Goal: Information Seeking & Learning: Learn about a topic

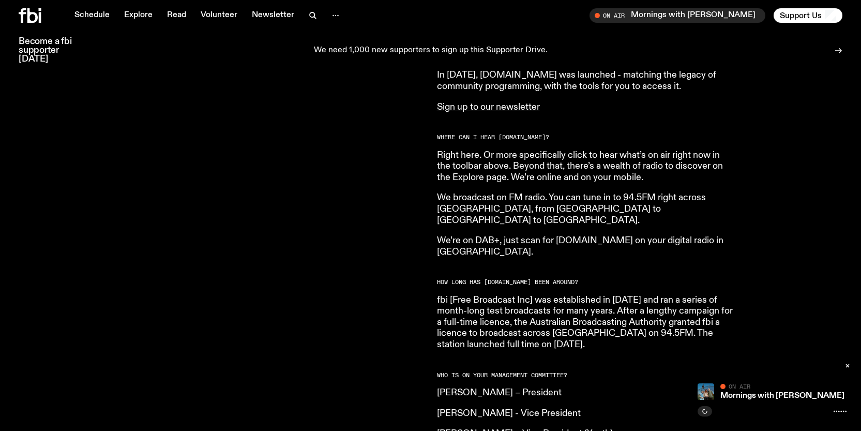
scroll to position [766, 0]
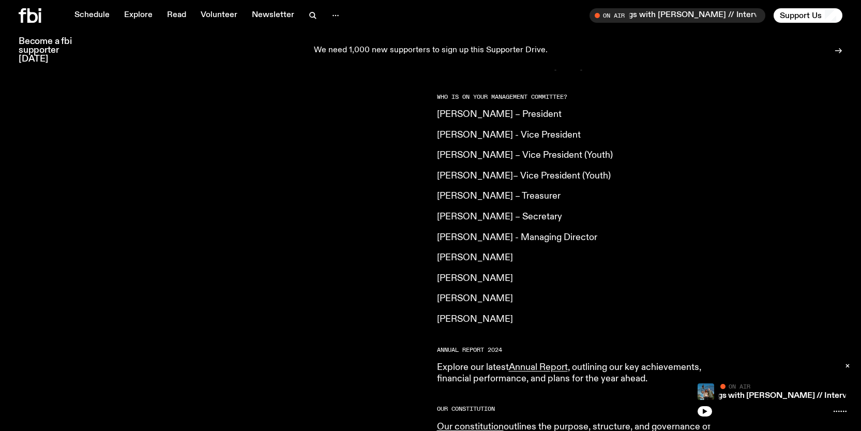
click at [447, 232] on p "Tyson Koh - Managing Director" at bounding box center [586, 237] width 298 height 11
click at [509, 232] on p "Tyson Koh - Managing Director" at bounding box center [586, 237] width 298 height 11
click at [307, 16] on icon "button" at bounding box center [313, 15] width 12 height 12
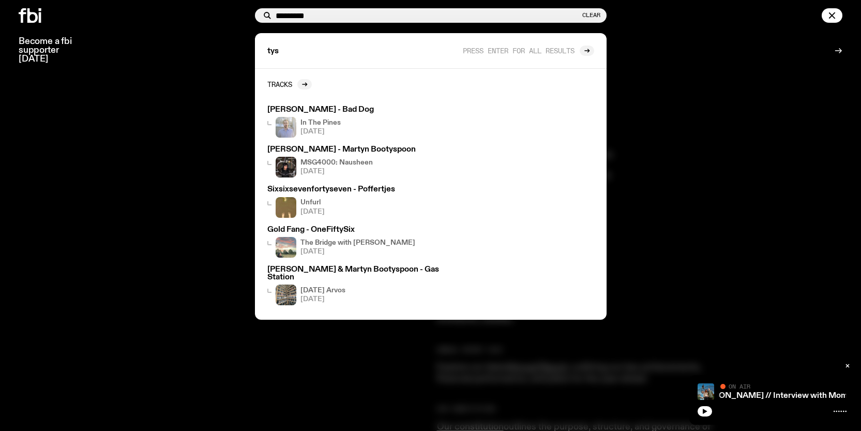
type input "*********"
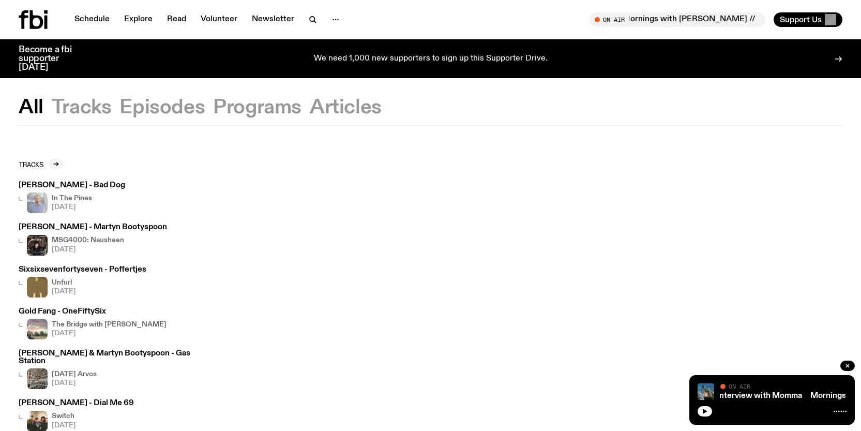
click at [174, 113] on button "Episodes" at bounding box center [161, 107] width 85 height 19
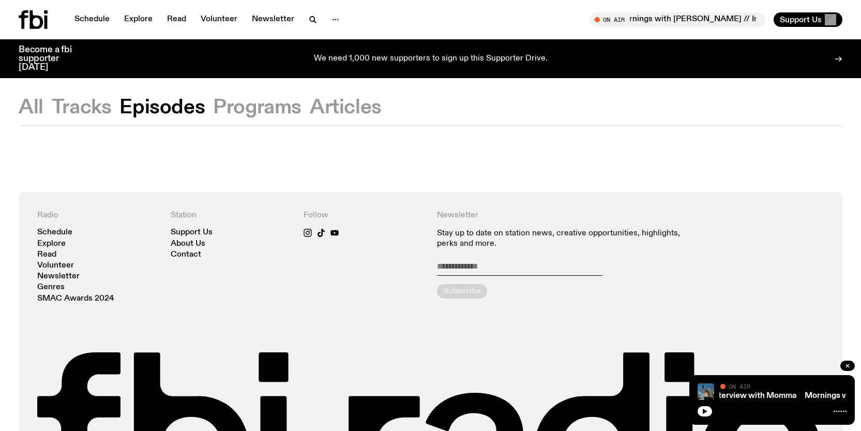
click at [284, 114] on button "Programs" at bounding box center [257, 107] width 88 height 19
click at [166, 107] on button "Episodes" at bounding box center [161, 107] width 85 height 19
click at [75, 108] on button "Tracks" at bounding box center [82, 107] width 60 height 19
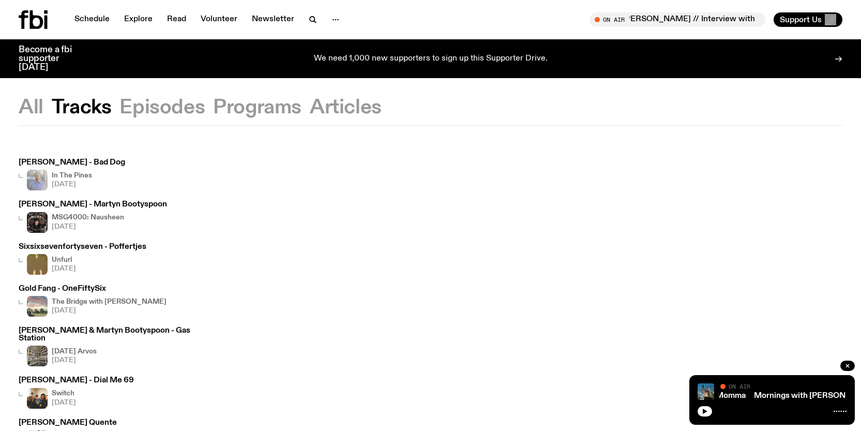
click at [24, 108] on button "All" at bounding box center [31, 107] width 25 height 19
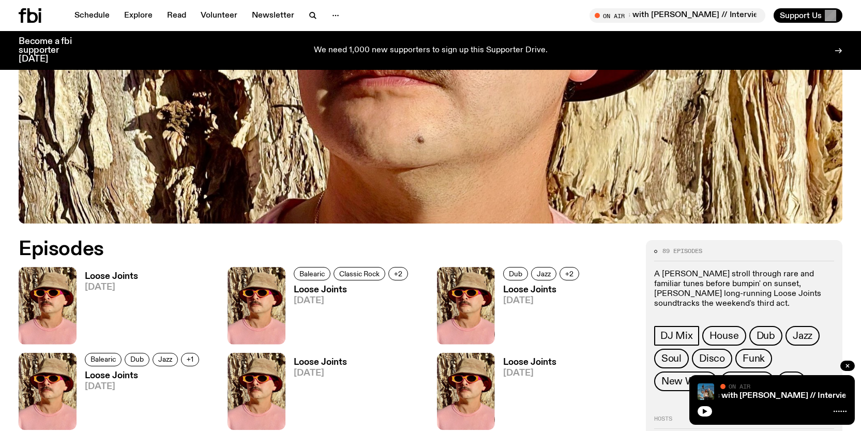
scroll to position [410, 0]
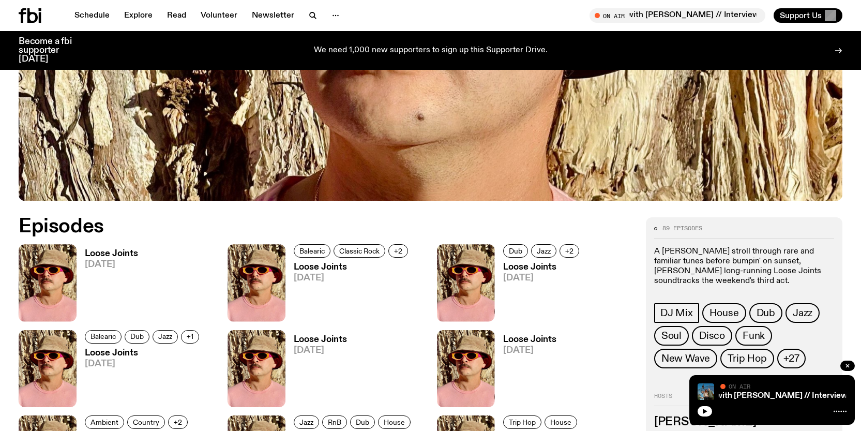
click at [113, 252] on h3 "Loose Joints" at bounding box center [111, 253] width 53 height 9
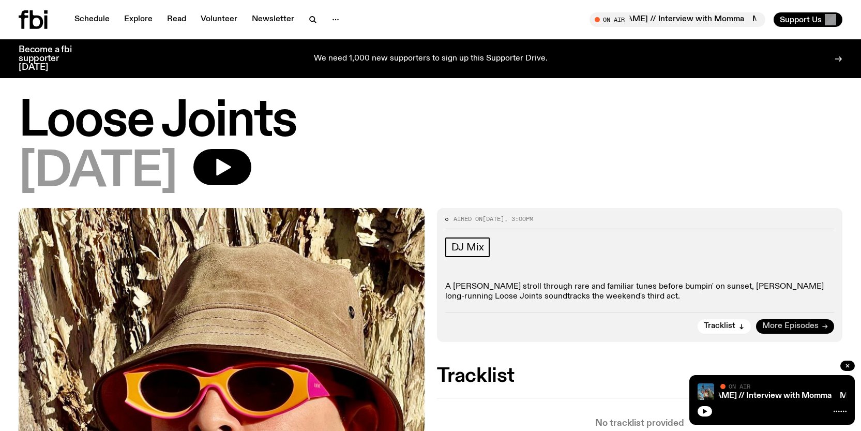
click at [803, 326] on span "More Episodes" at bounding box center [790, 326] width 56 height 8
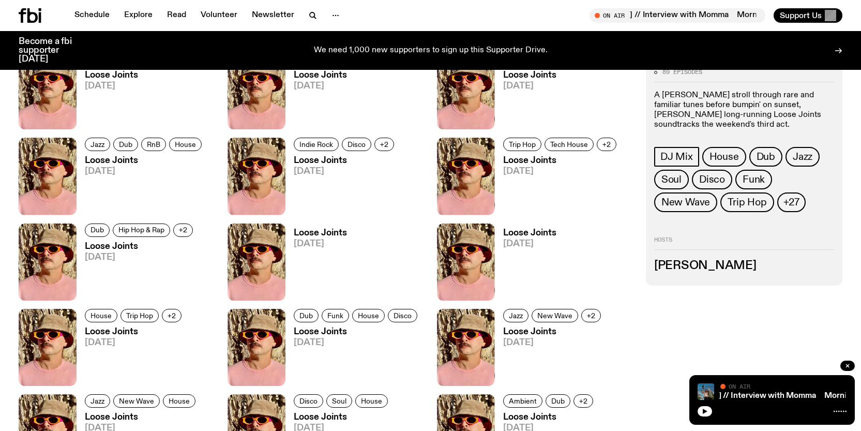
scroll to position [780, 0]
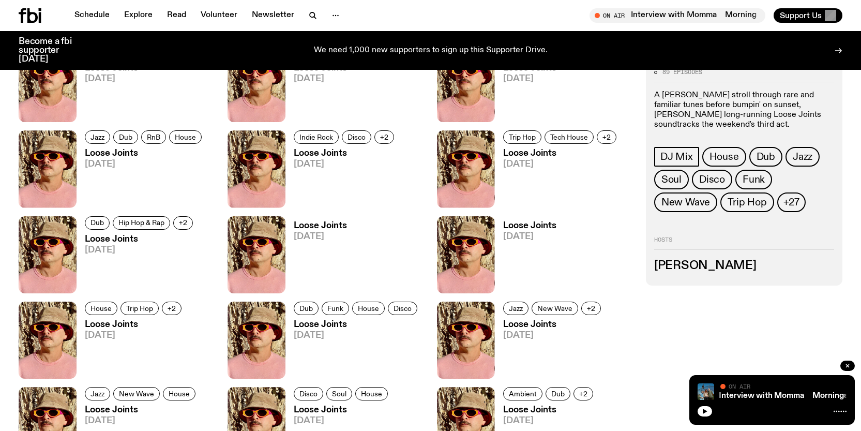
drag, startPoint x: 686, startPoint y: 269, endPoint x: 708, endPoint y: 238, distance: 38.2
click at [686, 269] on h3 "[PERSON_NAME]" at bounding box center [744, 265] width 180 height 11
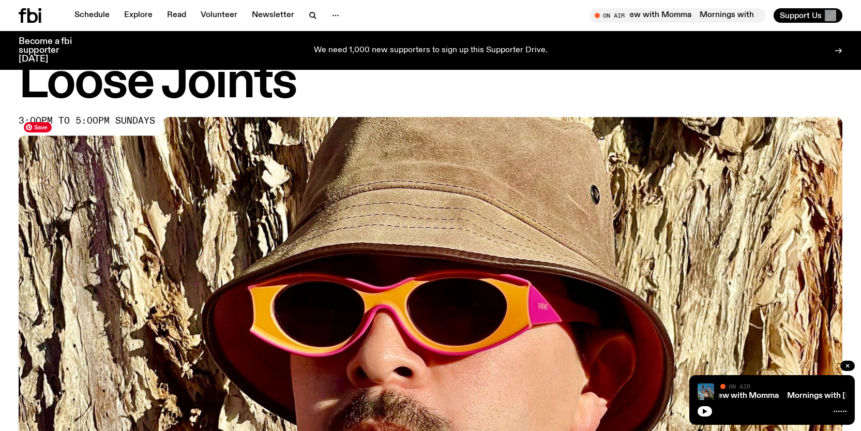
scroll to position [0, 0]
